Goal: Communication & Community: Answer question/provide support

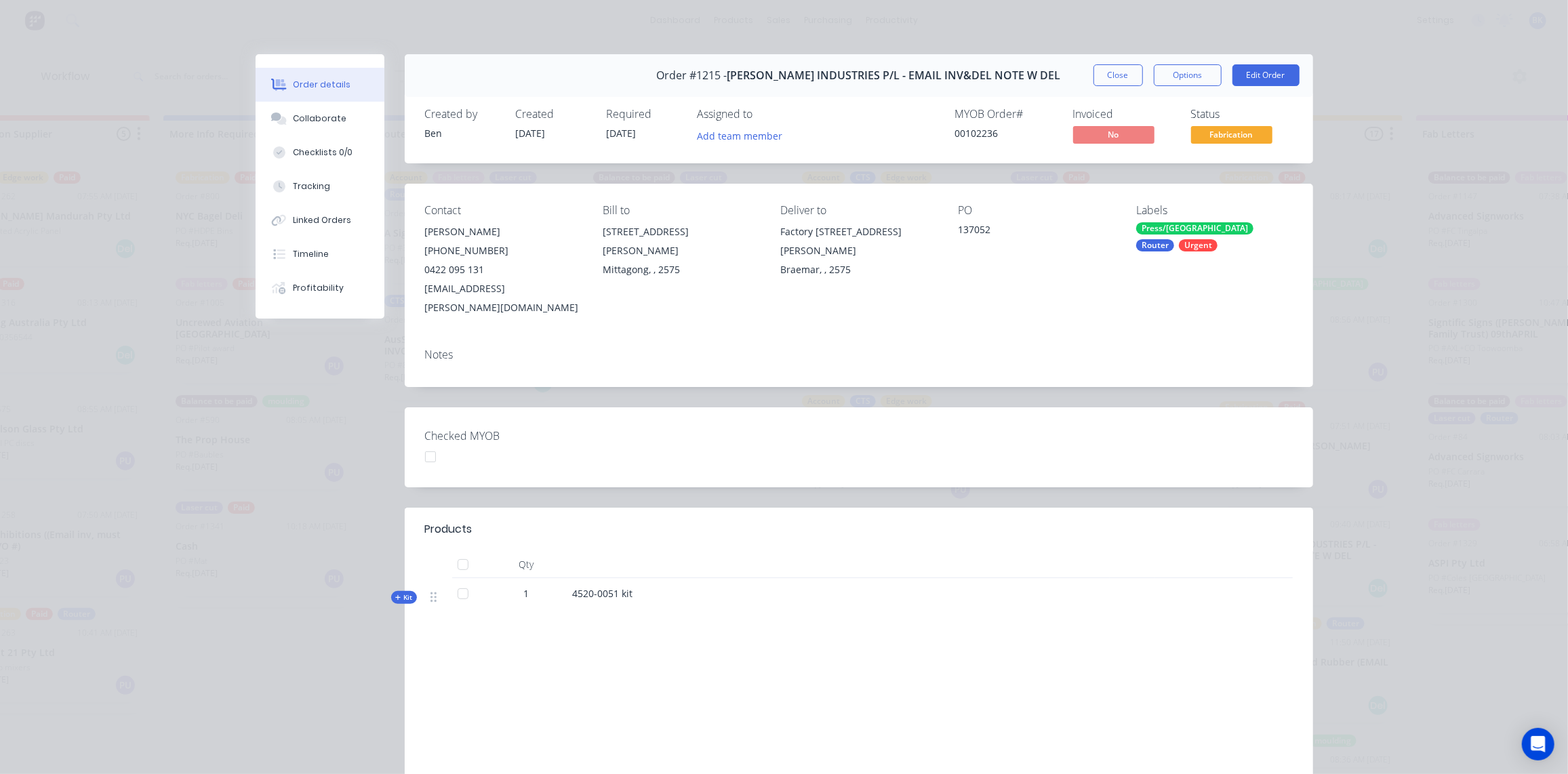
scroll to position [739, 0]
drag, startPoint x: 1121, startPoint y: 69, endPoint x: 1576, endPoint y: 54, distance: 455.2
click at [1121, 70] on button "Close" at bounding box center [1117, 75] width 49 height 21
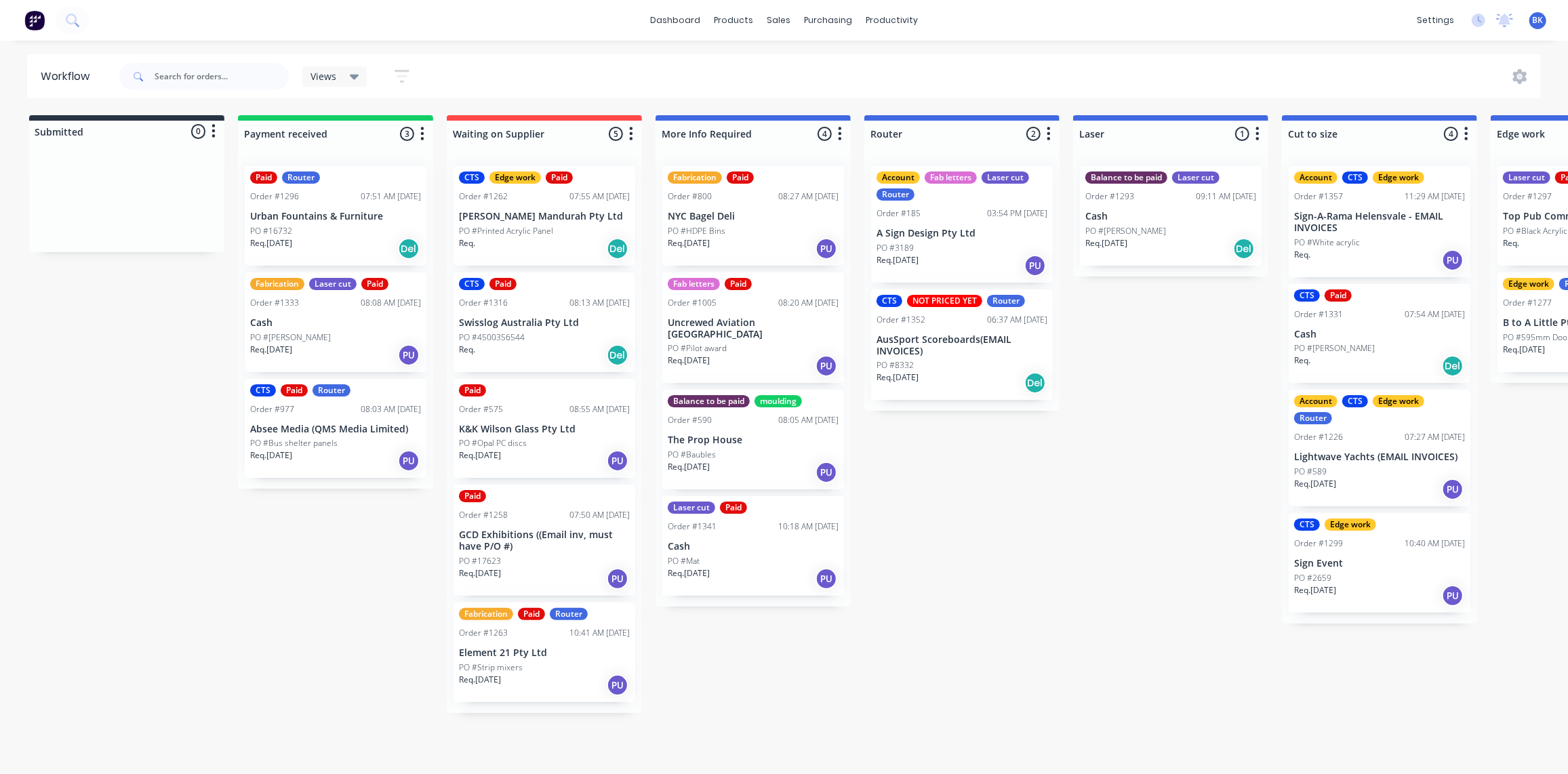
scroll to position [1, 0]
click at [318, 326] on div "Fabrication Laser cut Paid Order #1333 08:08 AM [DATE] Cash PO #[PERSON_NAME] R…" at bounding box center [336, 322] width 182 height 100
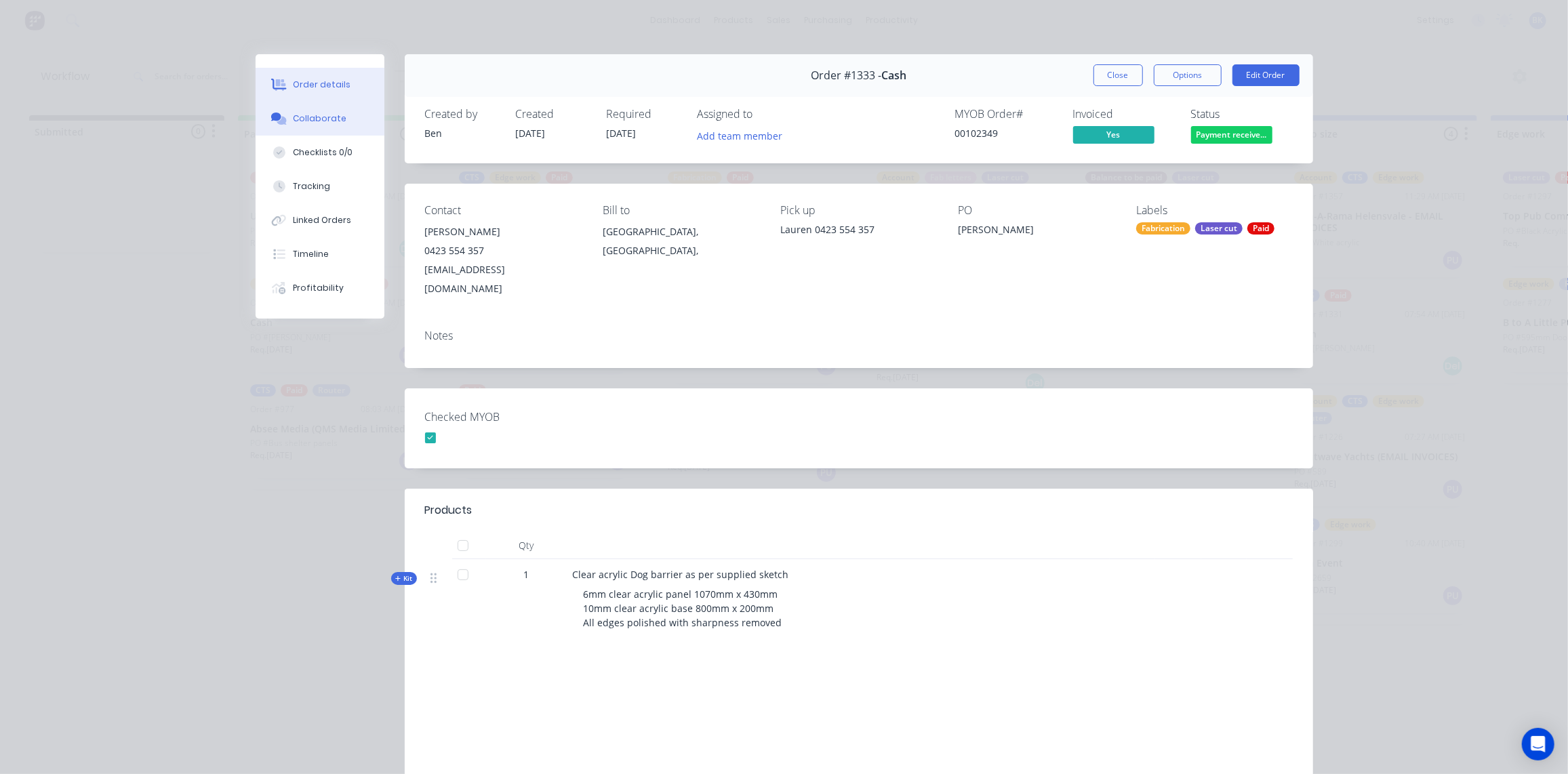
click at [318, 119] on div "Collaborate" at bounding box center [319, 118] width 53 height 12
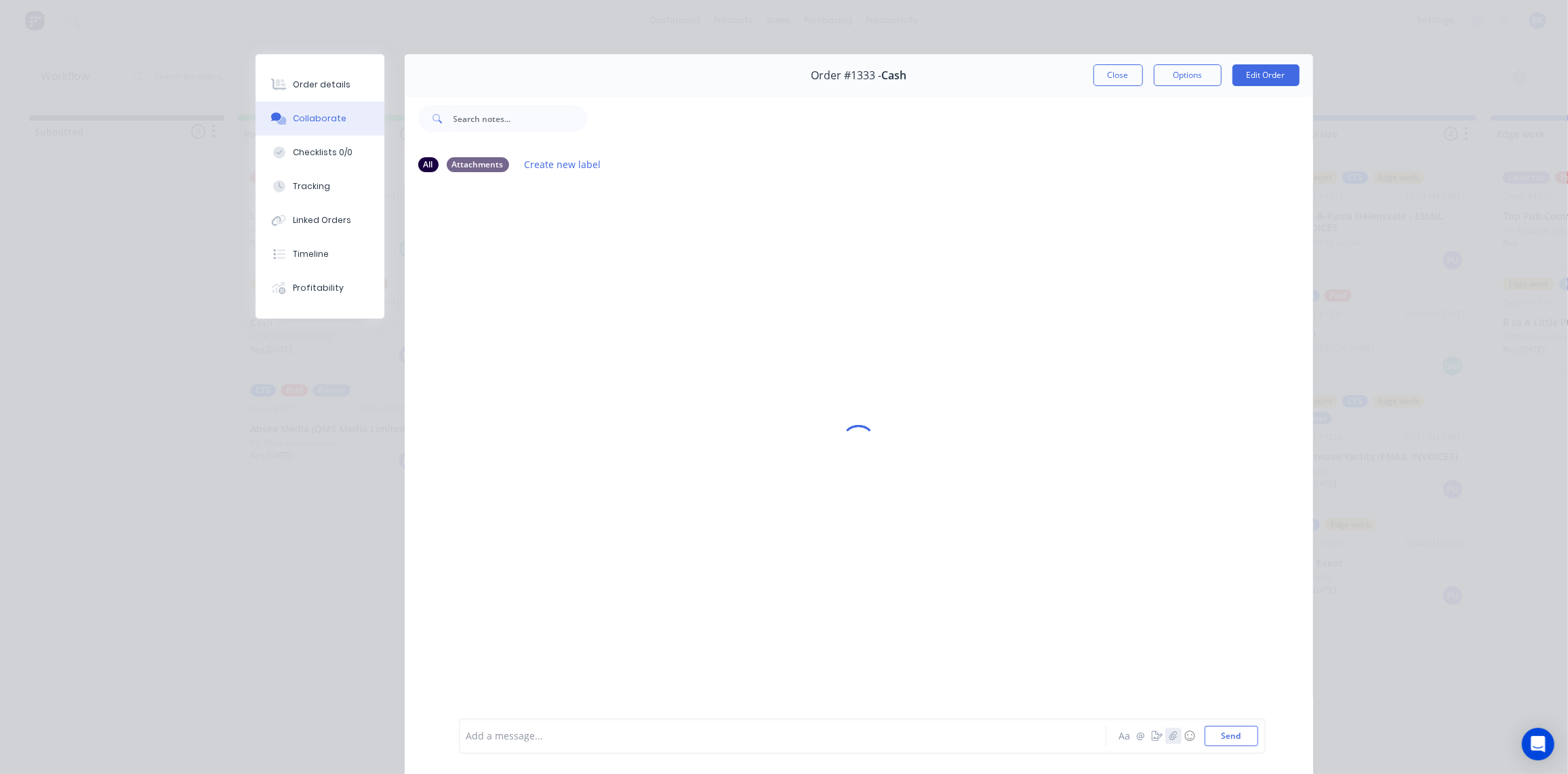
click at [1169, 742] on button "button" at bounding box center [1173, 735] width 16 height 16
click at [1228, 739] on button "Send" at bounding box center [1231, 735] width 53 height 20
click at [1123, 72] on button "Close" at bounding box center [1117, 75] width 49 height 21
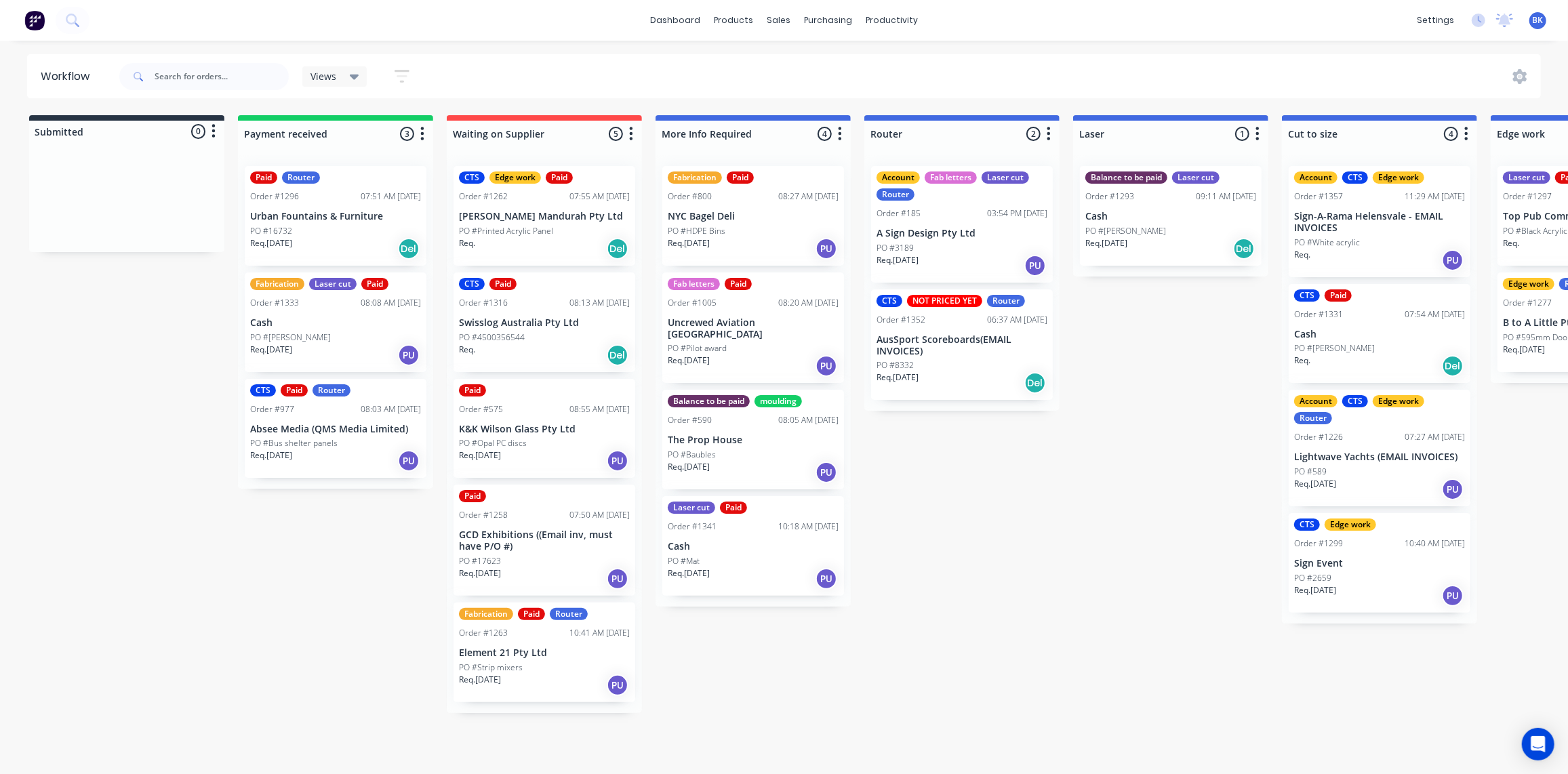
click at [740, 540] on p "Cash" at bounding box center [753, 546] width 171 height 12
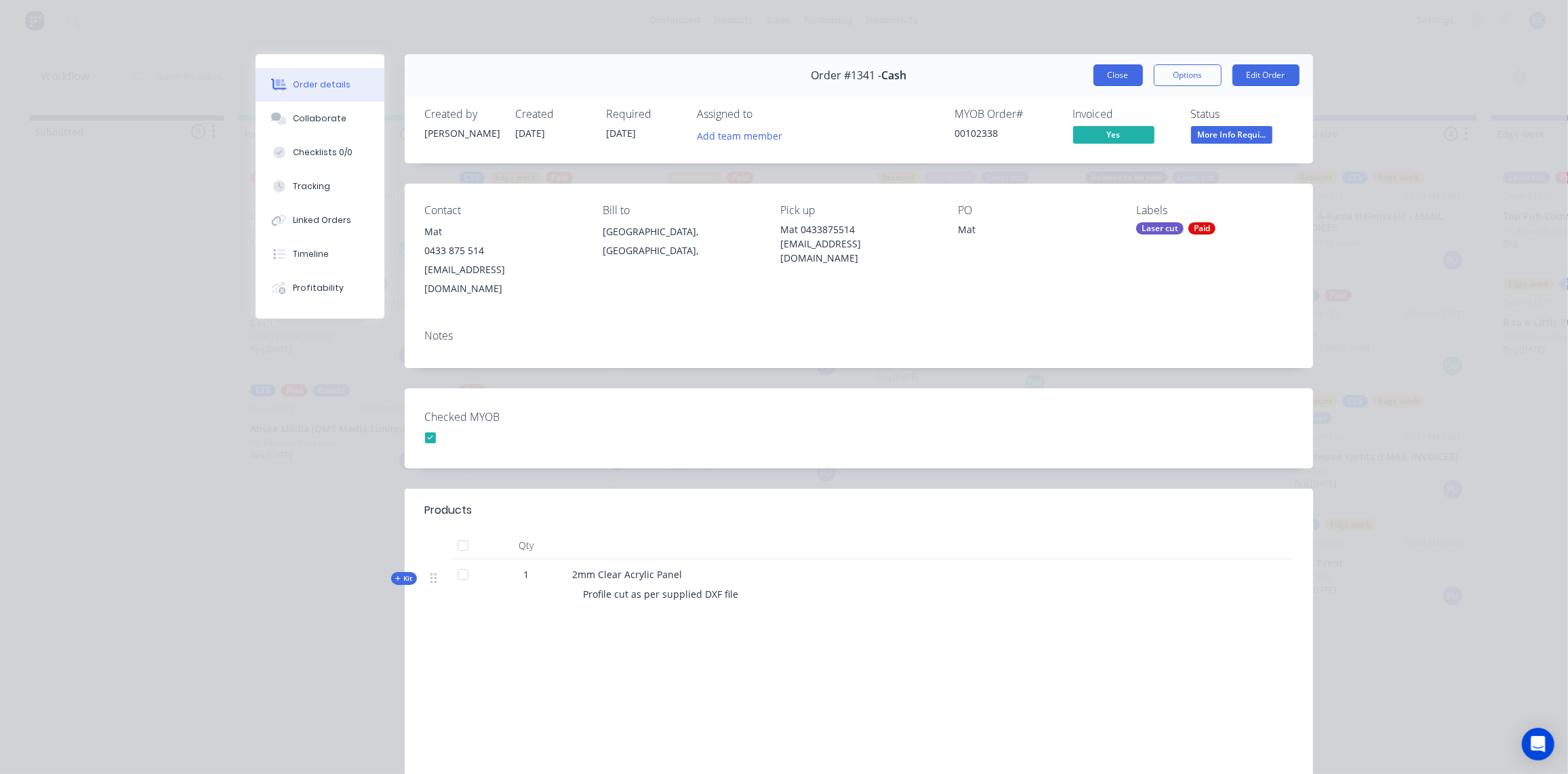
click at [1125, 73] on button "Close" at bounding box center [1117, 75] width 49 height 21
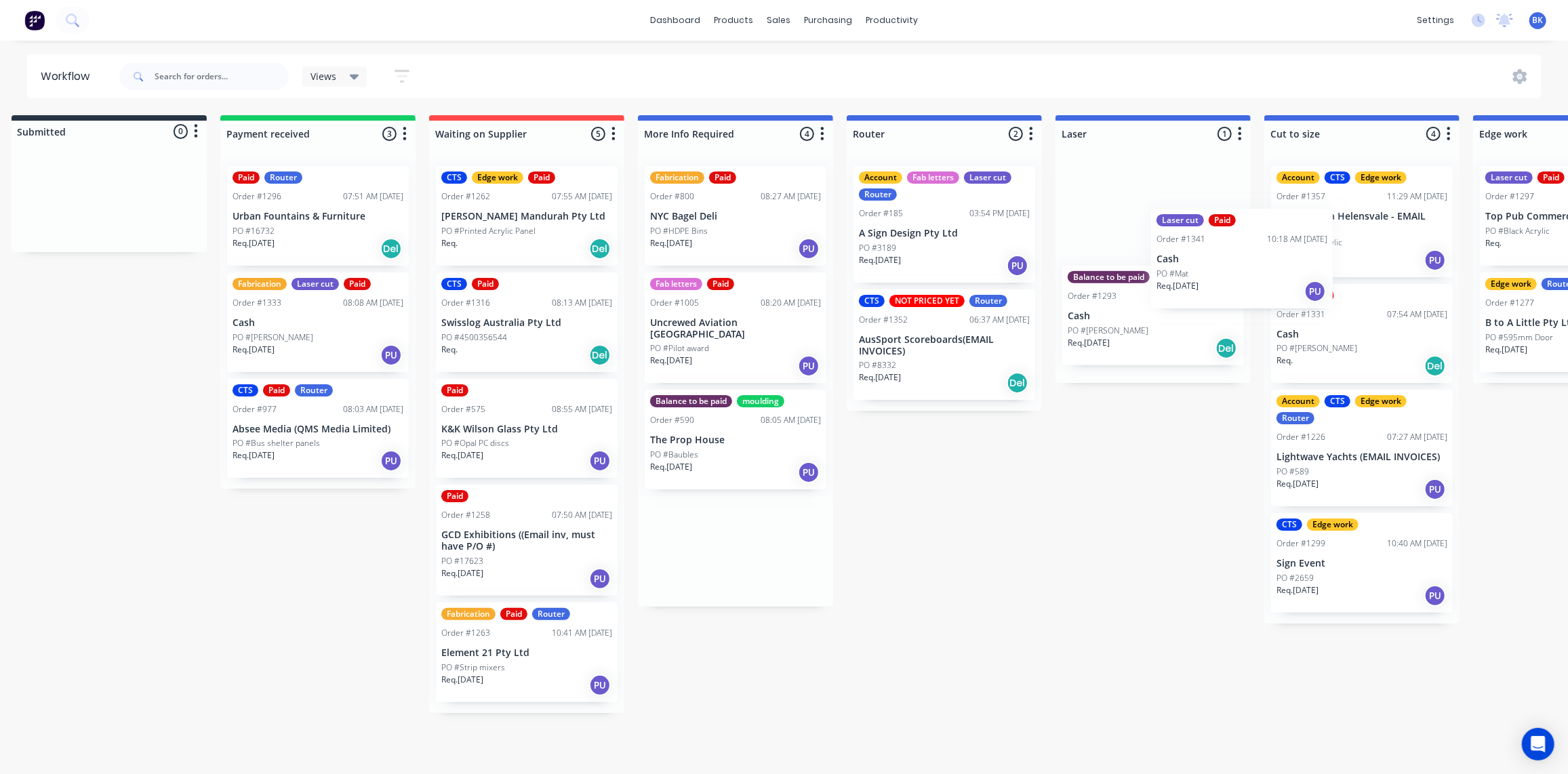
scroll to position [1, 21]
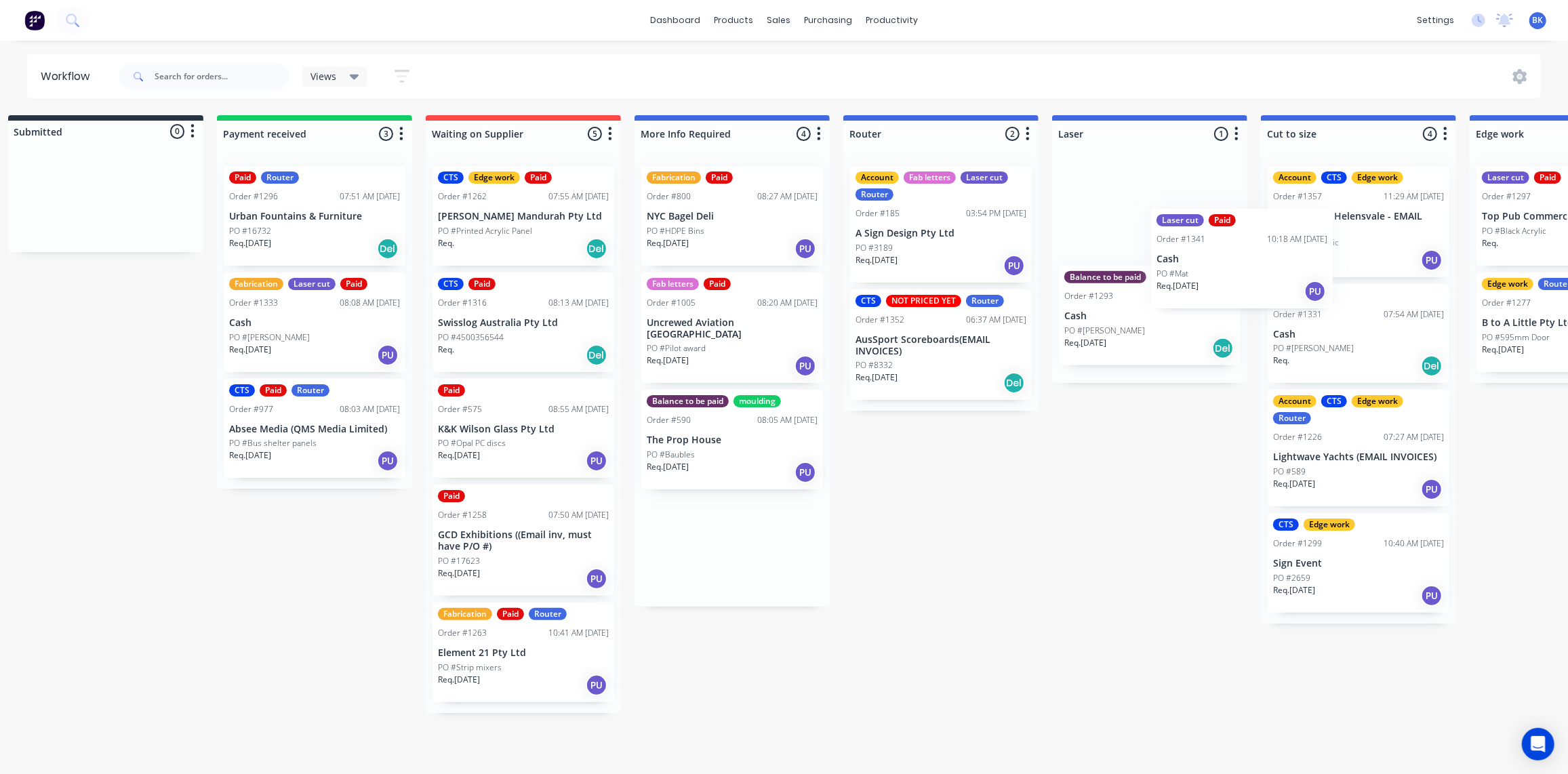
drag, startPoint x: 736, startPoint y: 534, endPoint x: 1153, endPoint y: 247, distance: 506.2
click at [1153, 247] on div "Submitted 0 Status colour #273444 hex #273444 Save Cancel Summaries Total order…" at bounding box center [1590, 441] width 3243 height 651
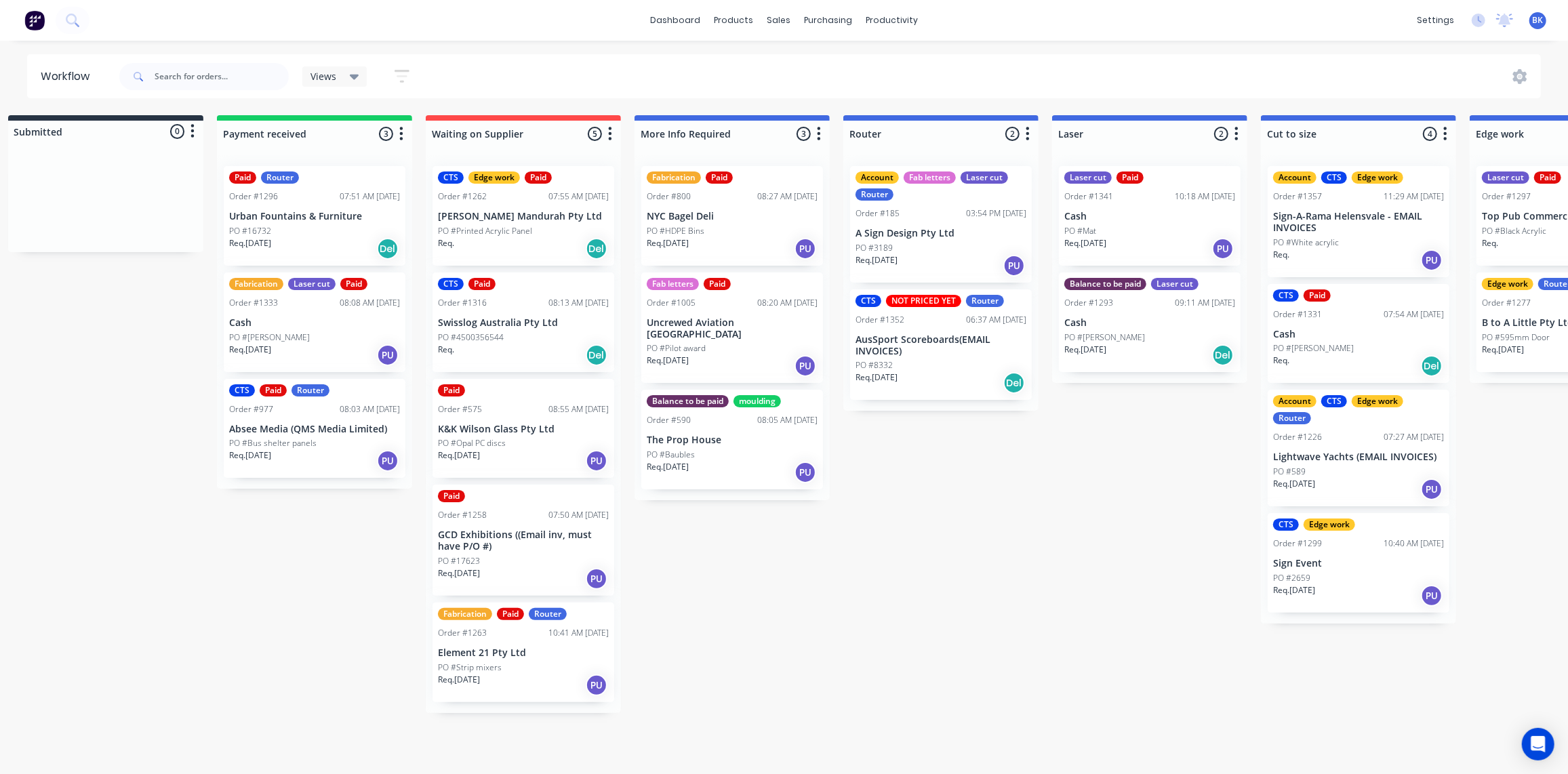
click at [1081, 212] on p "Cash" at bounding box center [1149, 216] width 171 height 12
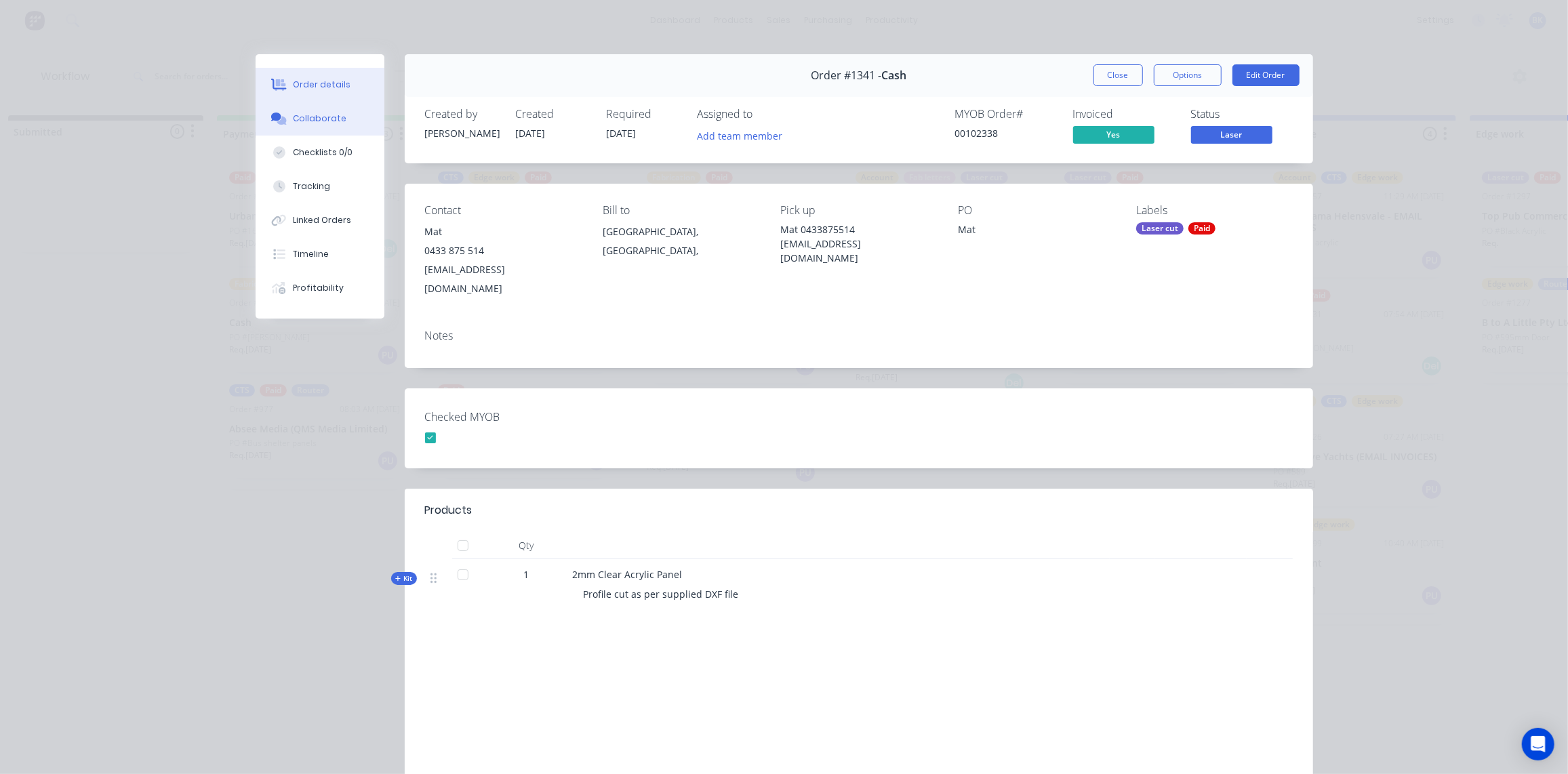
click at [290, 125] on button "Collaborate" at bounding box center [320, 118] width 129 height 34
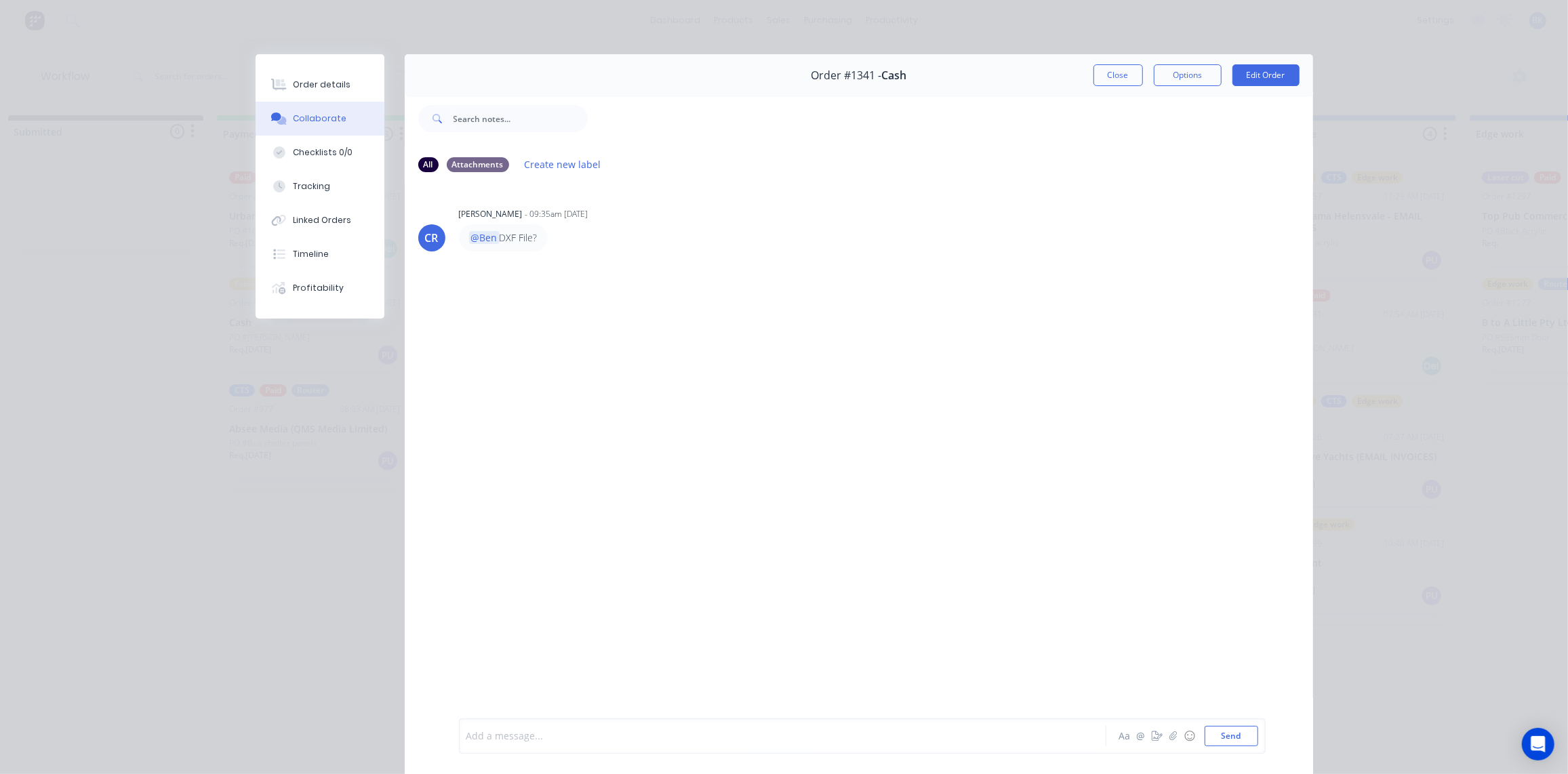
click at [581, 741] on div at bounding box center [764, 736] width 593 height 15
click at [509, 740] on div "@[PERSON_NAME]" at bounding box center [764, 736] width 593 height 15
click at [568, 741] on div "@[PERSON_NAME] Its in Unkown" at bounding box center [764, 736] width 593 height 15
click at [1214, 743] on button "Send" at bounding box center [1231, 735] width 53 height 20
click at [1104, 75] on button "Close" at bounding box center [1117, 75] width 49 height 21
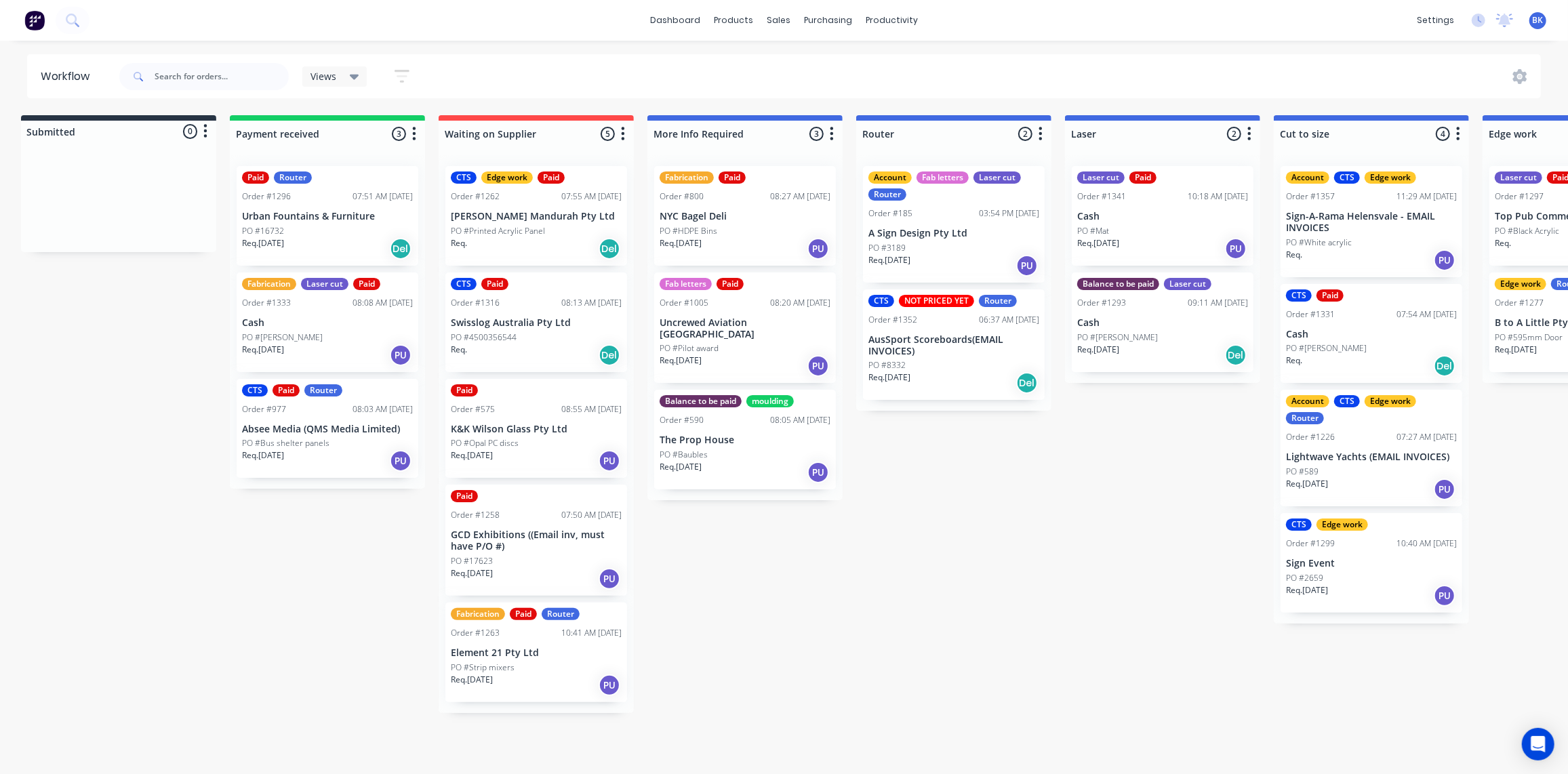
scroll to position [1, 0]
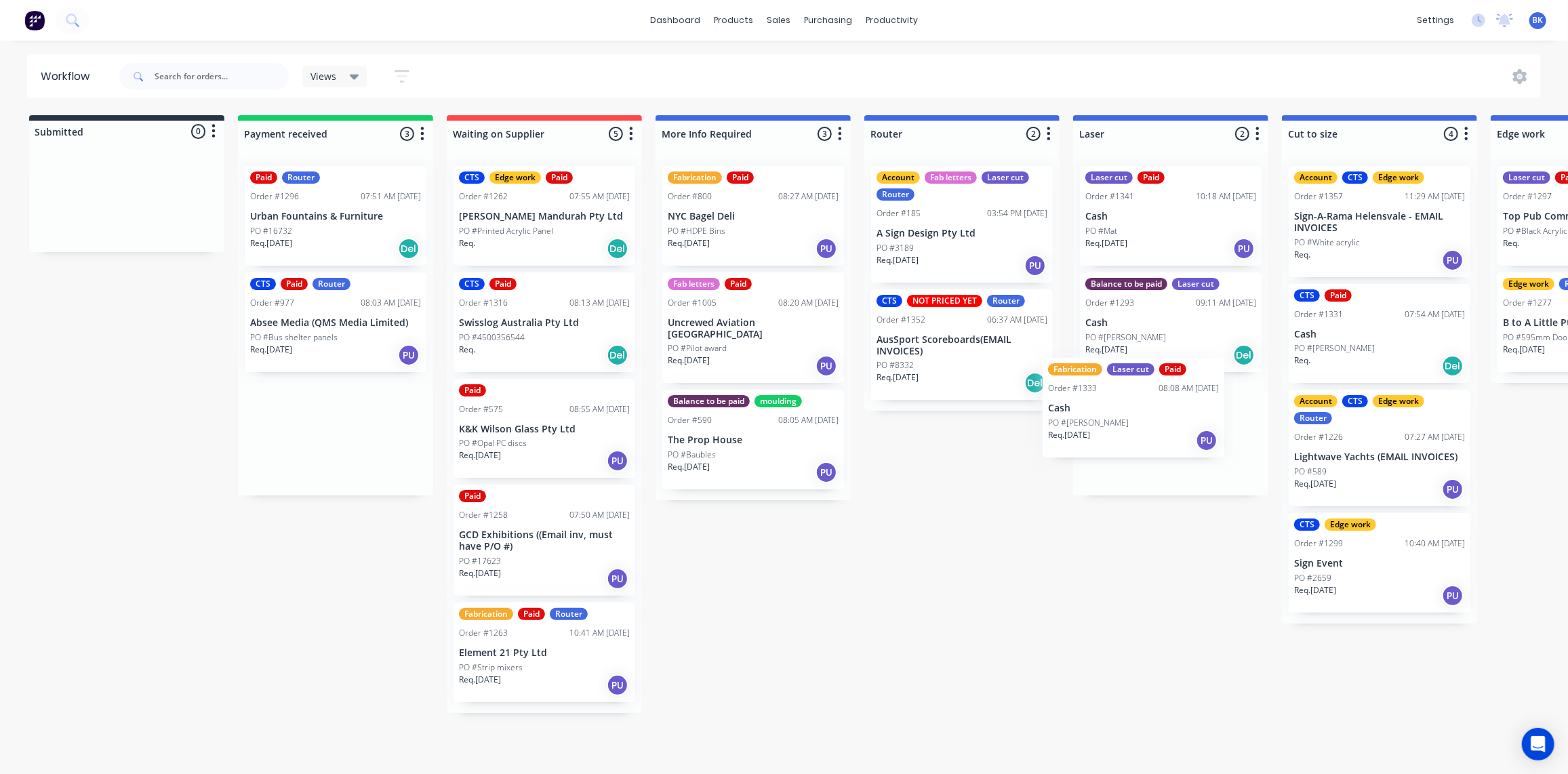
drag, startPoint x: 314, startPoint y: 339, endPoint x: 1173, endPoint y: 443, distance: 865.3
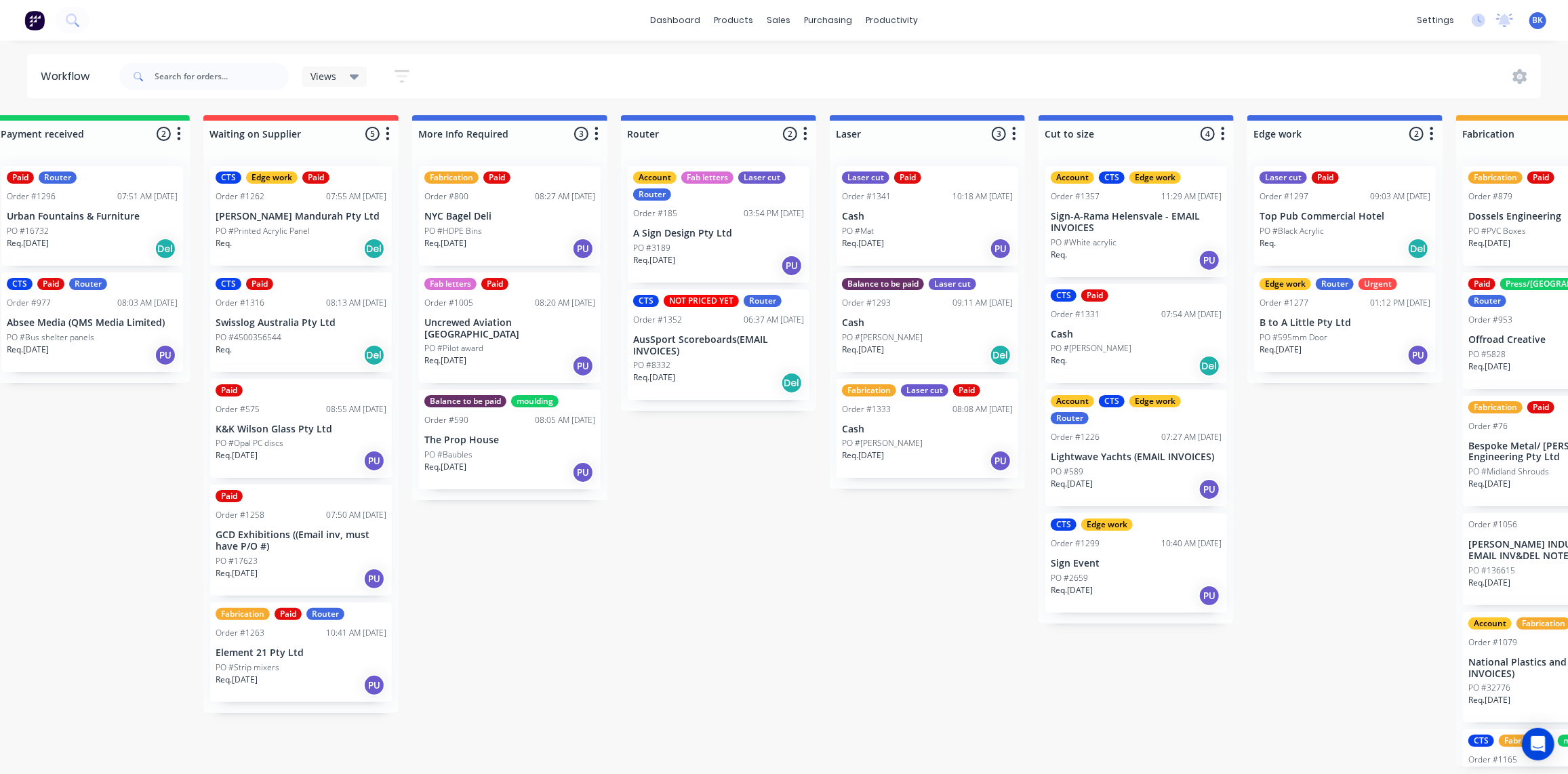
scroll to position [1, 244]
